Goal: Transaction & Acquisition: Purchase product/service

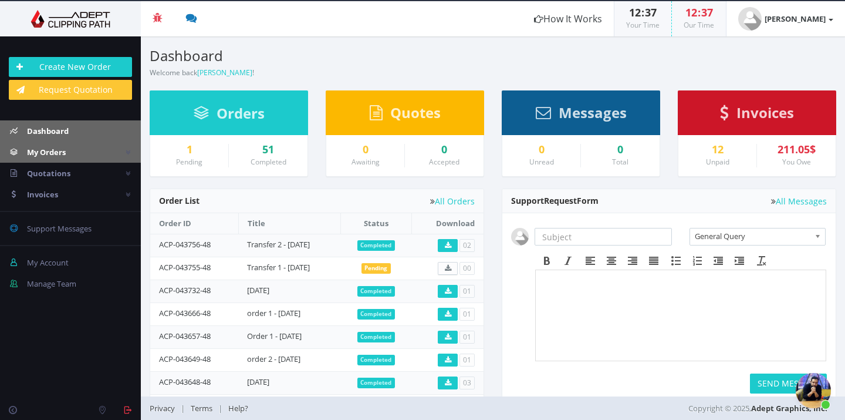
scroll to position [1278, 0]
click at [228, 266] on td "ACP-043755-48" at bounding box center [194, 267] width 88 height 23
click at [261, 265] on link "Transfer 1 - 01.09.25" at bounding box center [278, 267] width 63 height 11
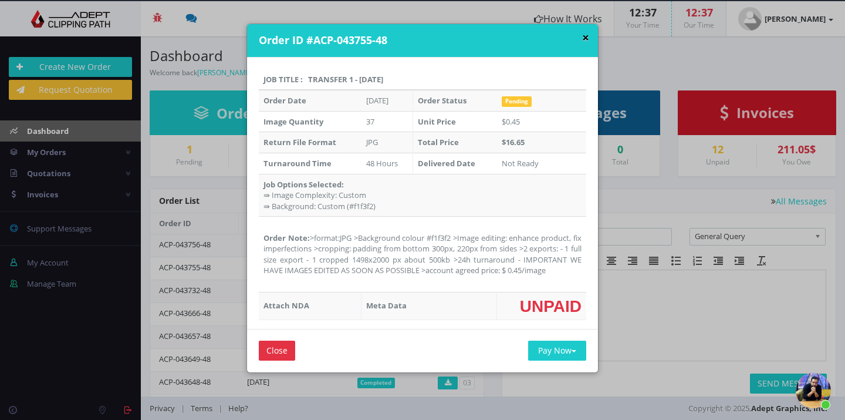
click at [589, 38] on button "×" at bounding box center [585, 38] width 7 height 12
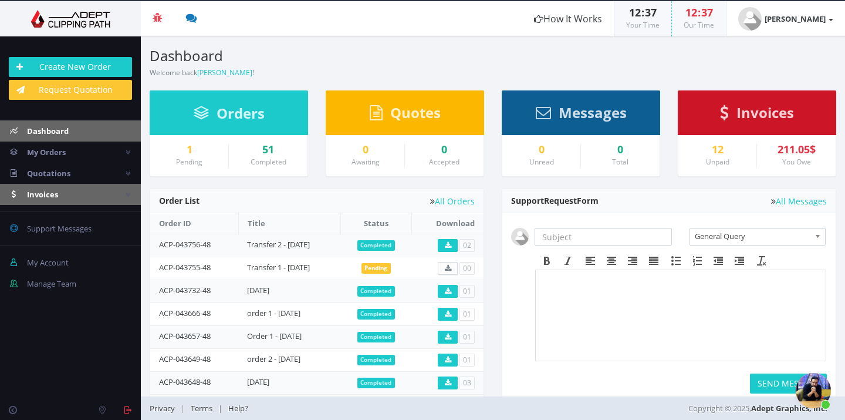
click at [61, 195] on link "Invoices" at bounding box center [70, 194] width 141 height 21
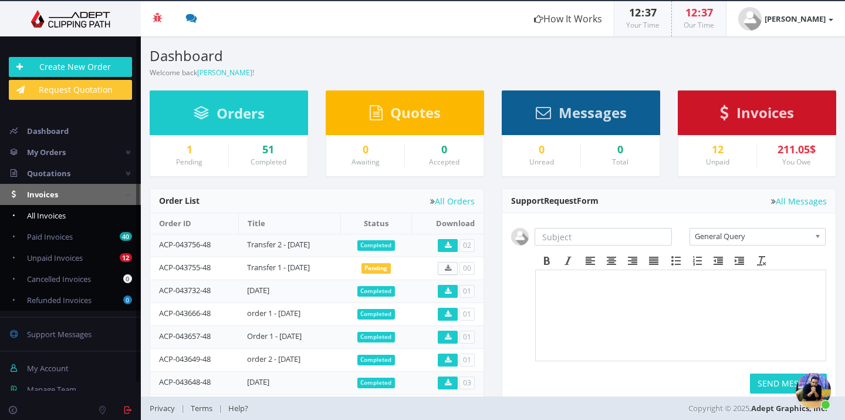
click at [63, 212] on span "All Invoices" at bounding box center [46, 215] width 39 height 11
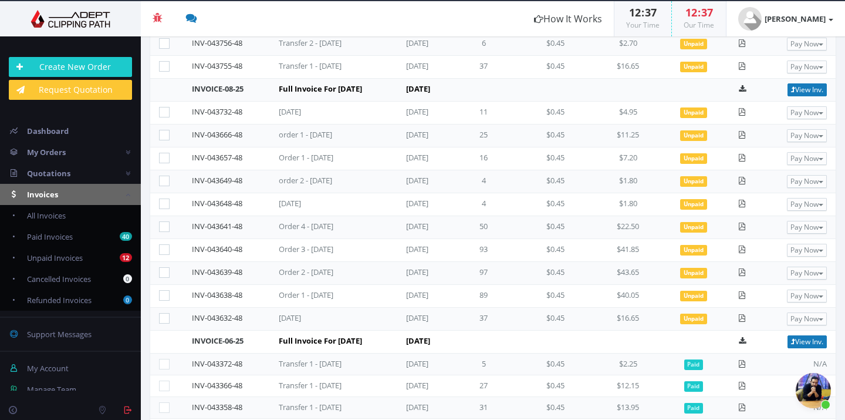
scroll to position [48, 0]
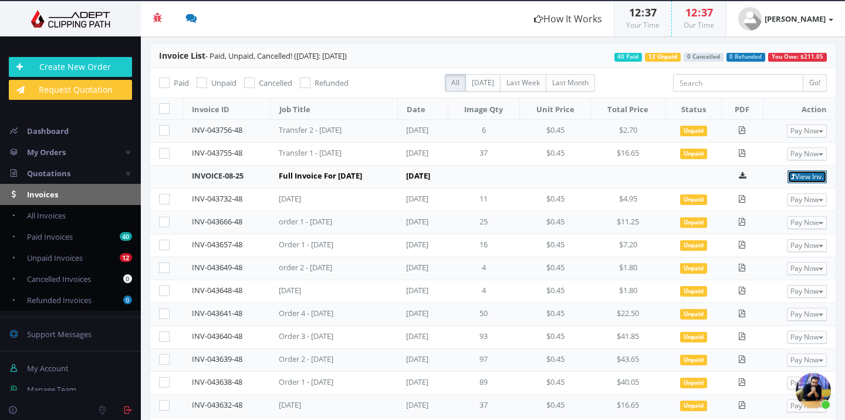
click at [815, 175] on link "View Inv." at bounding box center [807, 176] width 39 height 13
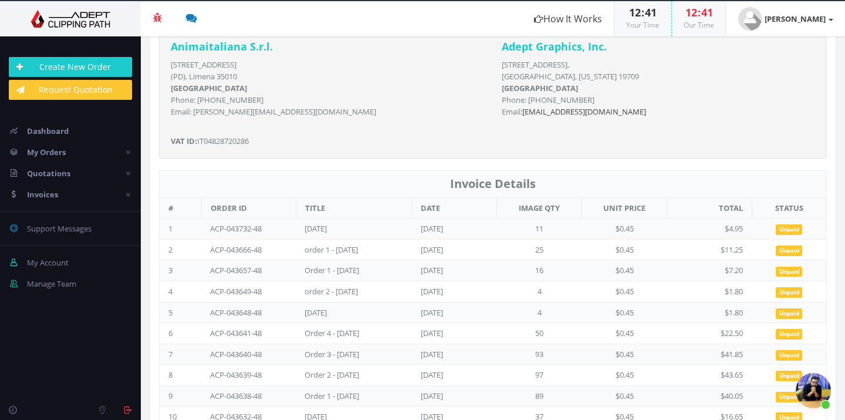
scroll to position [292, 0]
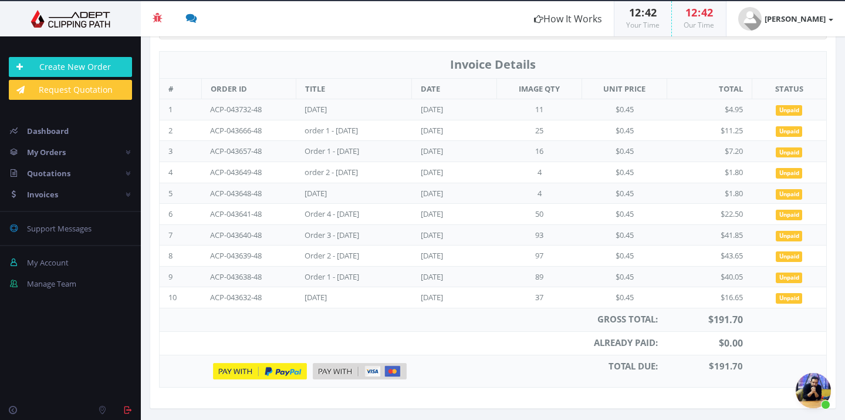
click at [251, 374] on img at bounding box center [260, 371] width 94 height 16
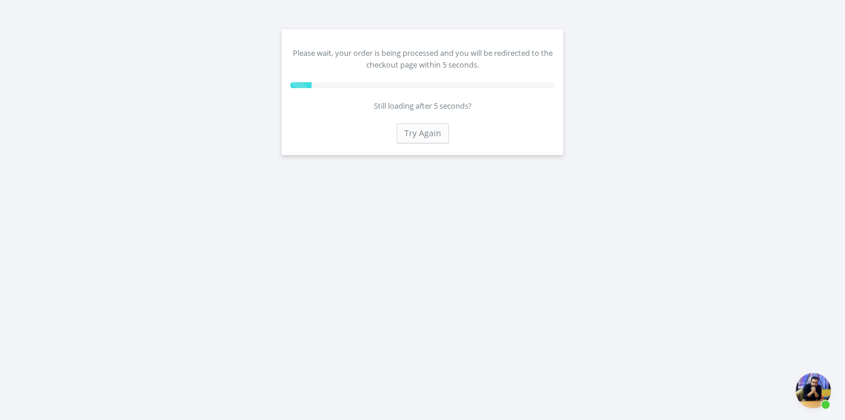
scroll to position [1278, 0]
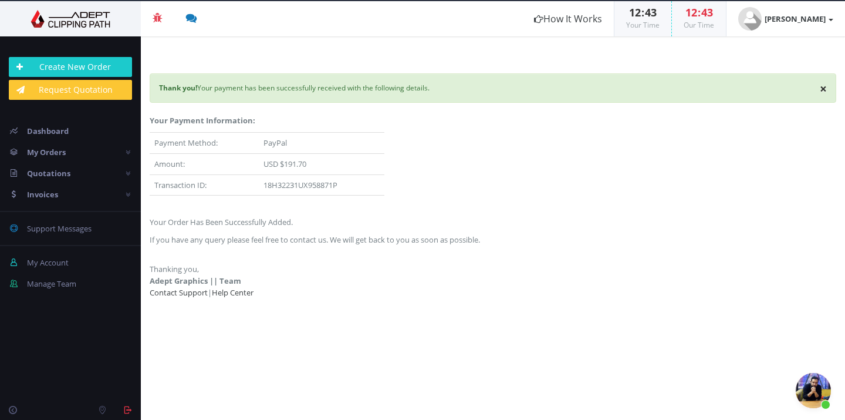
scroll to position [1278, 0]
click at [80, 193] on link "Invoices" at bounding box center [70, 194] width 141 height 21
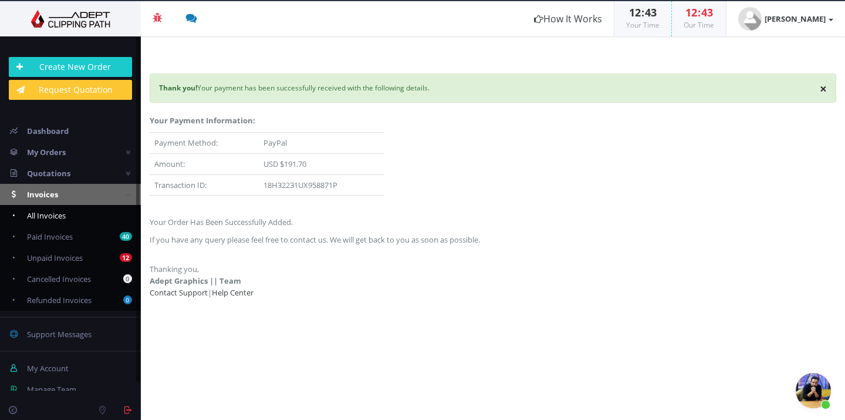
click at [103, 216] on link "All Invoices" at bounding box center [70, 215] width 141 height 21
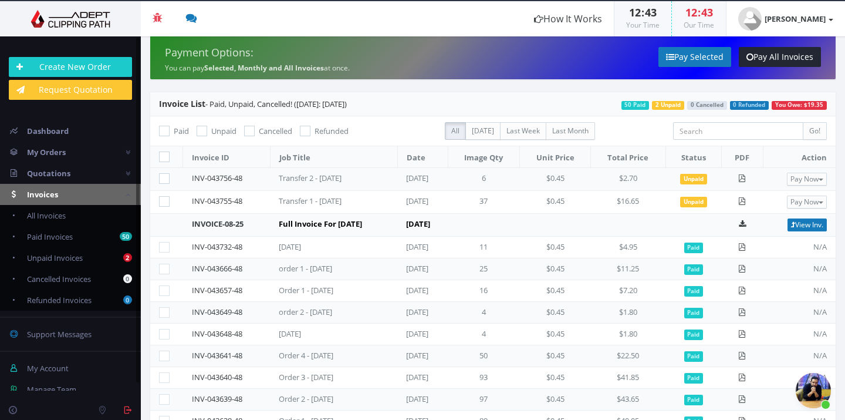
click at [809, 379] on span "Open chat" at bounding box center [813, 390] width 35 height 35
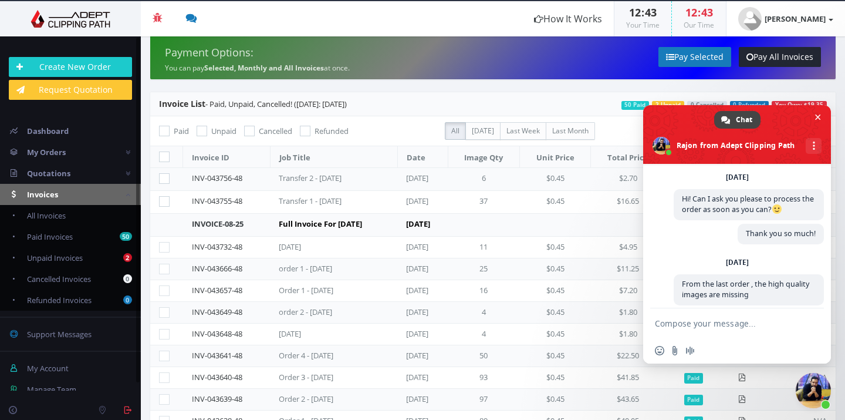
click at [519, 211] on td "37" at bounding box center [484, 202] width 72 height 23
click at [72, 253] on span "Unpaid Invoices" at bounding box center [55, 257] width 56 height 11
checkbox input "true"
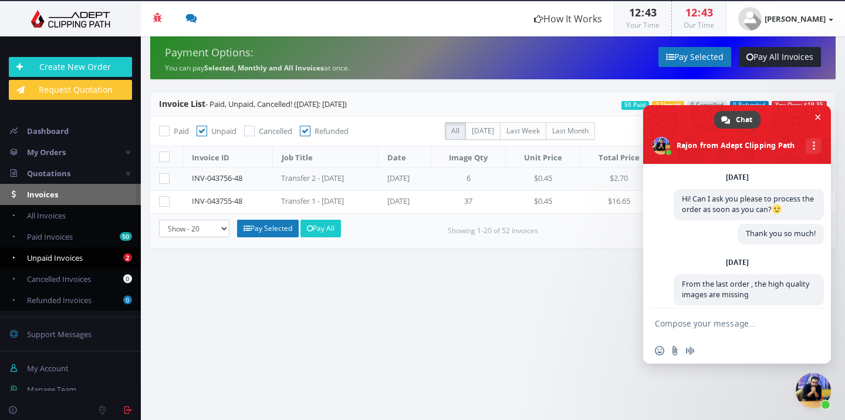
click at [485, 339] on section "Payment Options: You can pay Selected, Monthly and All Invoices at once. Pay Se…" at bounding box center [493, 227] width 704 height 383
click at [821, 395] on span "Close chat" at bounding box center [813, 390] width 35 height 35
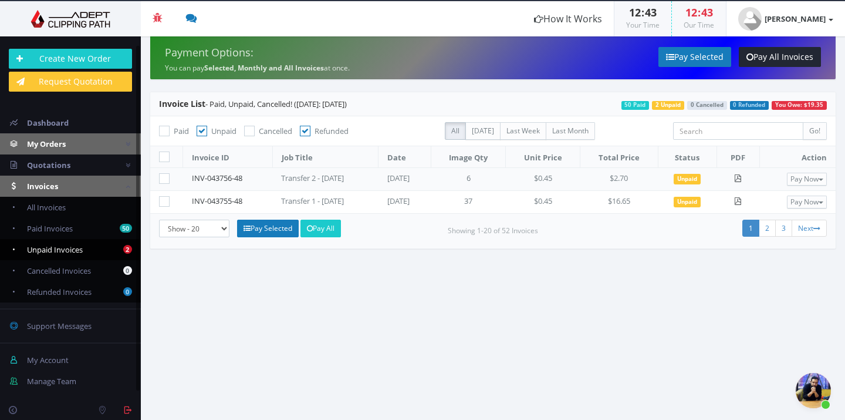
click at [100, 147] on link "My Orders" at bounding box center [70, 143] width 141 height 21
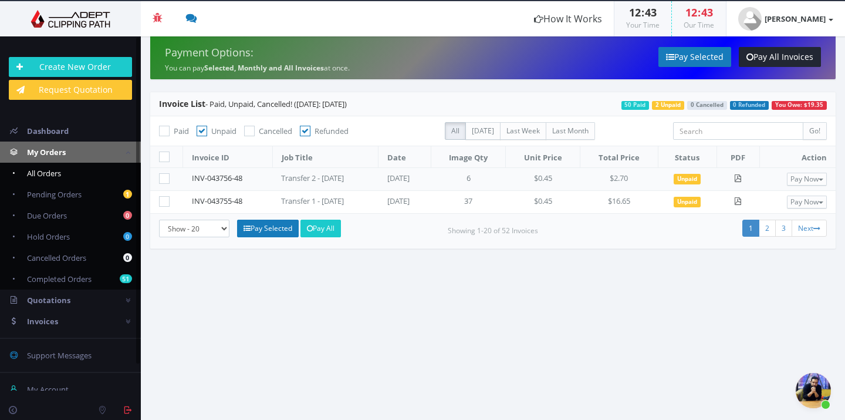
click at [105, 167] on link "All Orders" at bounding box center [70, 173] width 141 height 21
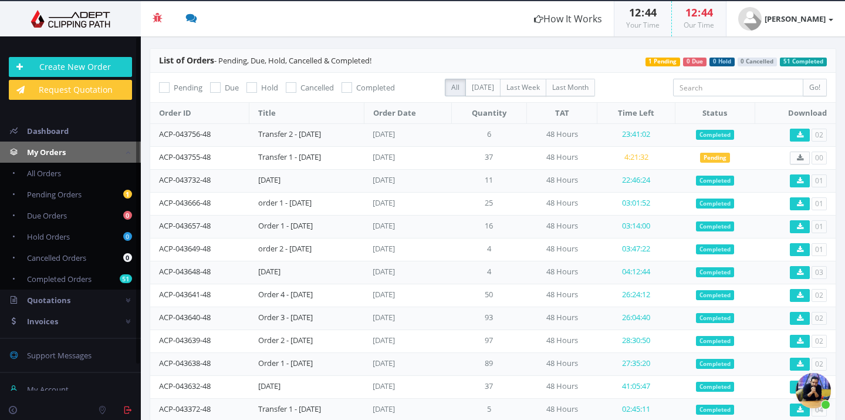
scroll to position [1278, 0]
click at [498, 157] on td "37" at bounding box center [489, 157] width 76 height 23
click at [502, 158] on td "37" at bounding box center [489, 157] width 76 height 23
